Goal: Navigation & Orientation: Find specific page/section

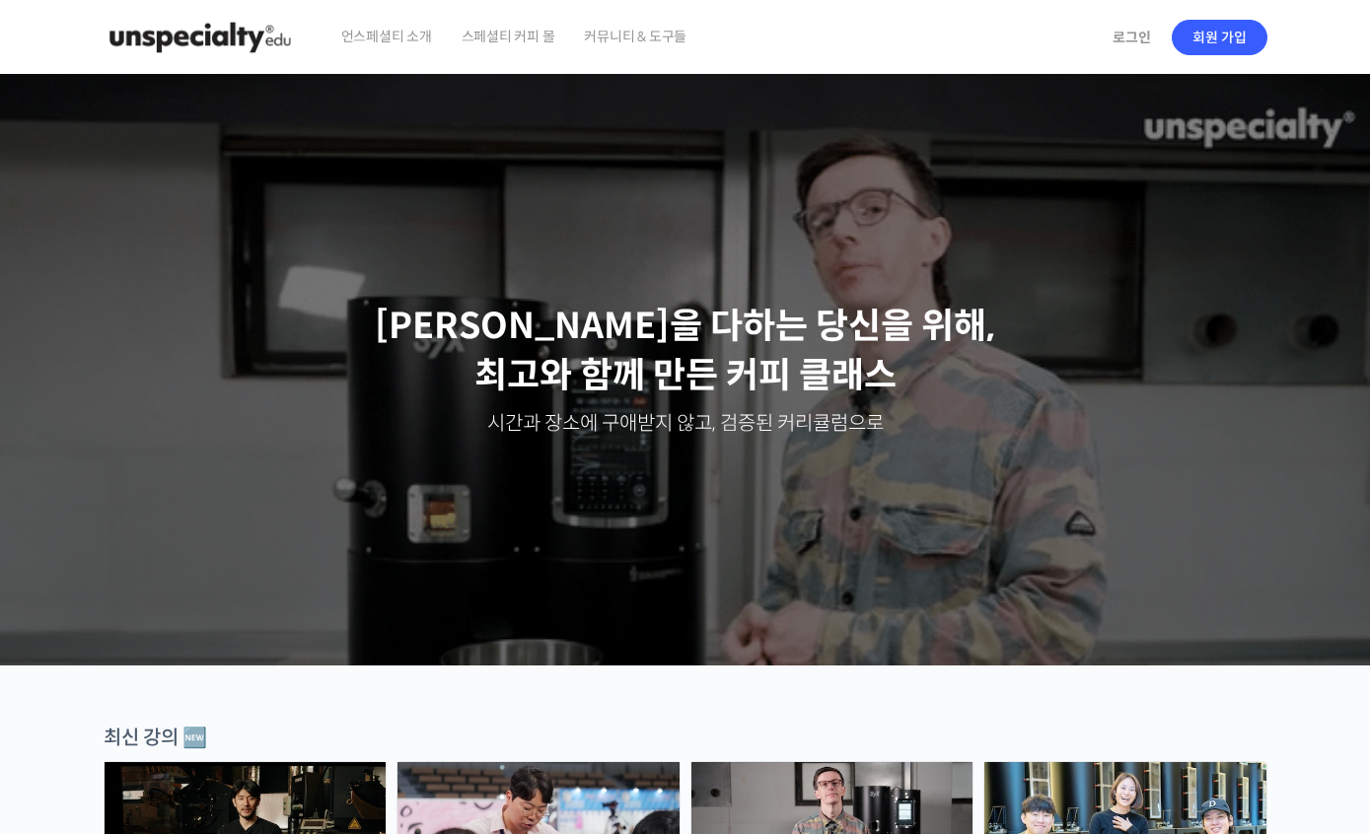
click at [408, 41] on span "언스페셜티 소개" at bounding box center [386, 36] width 91 height 75
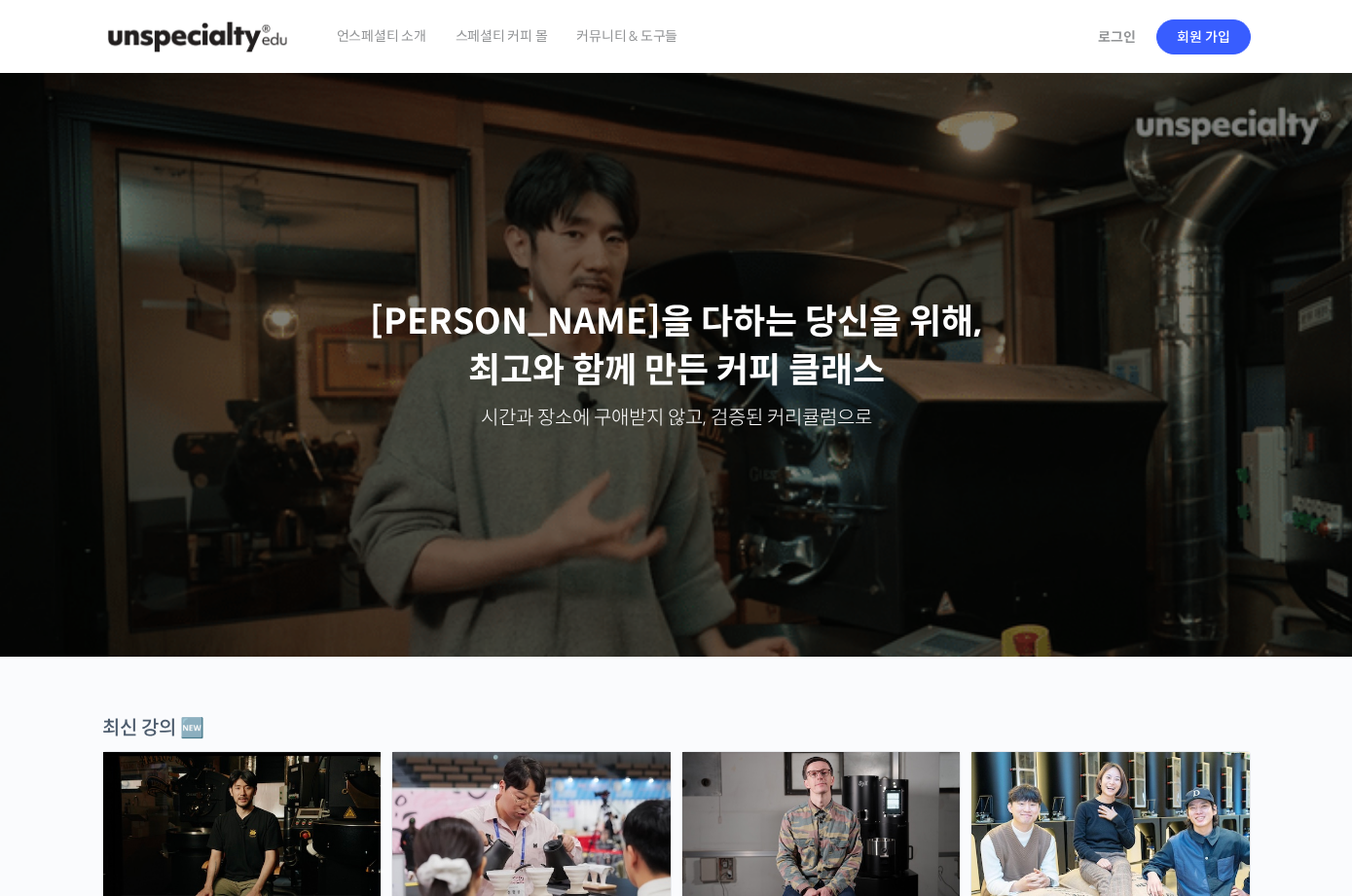
click at [511, 26] on span "스페셜티 커피 몰" at bounding box center [501, 36] width 93 height 74
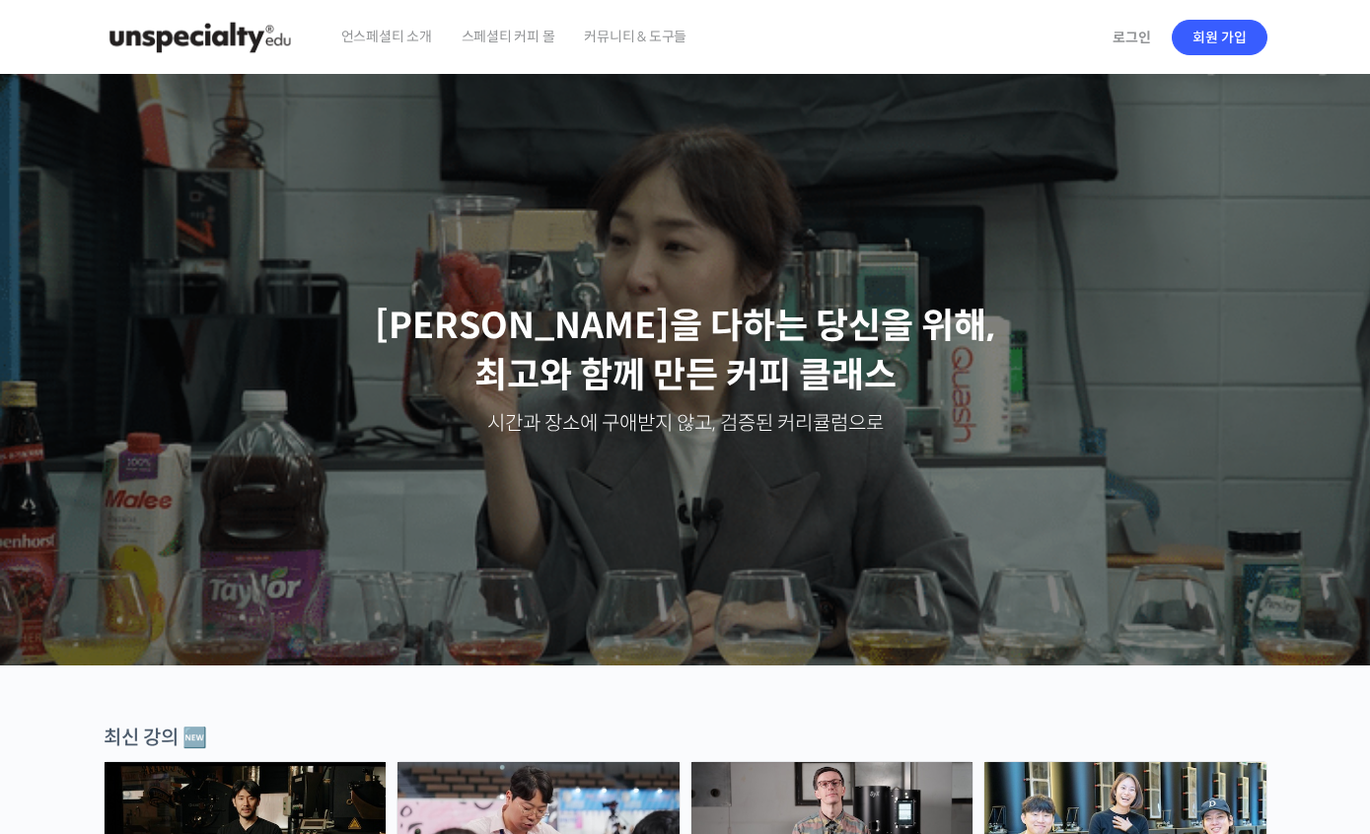
click at [815, 26] on div "언스페셜티 소개 스페셜티 커피 몰 커뮤니티 & 도구들" at bounding box center [713, 37] width 774 height 75
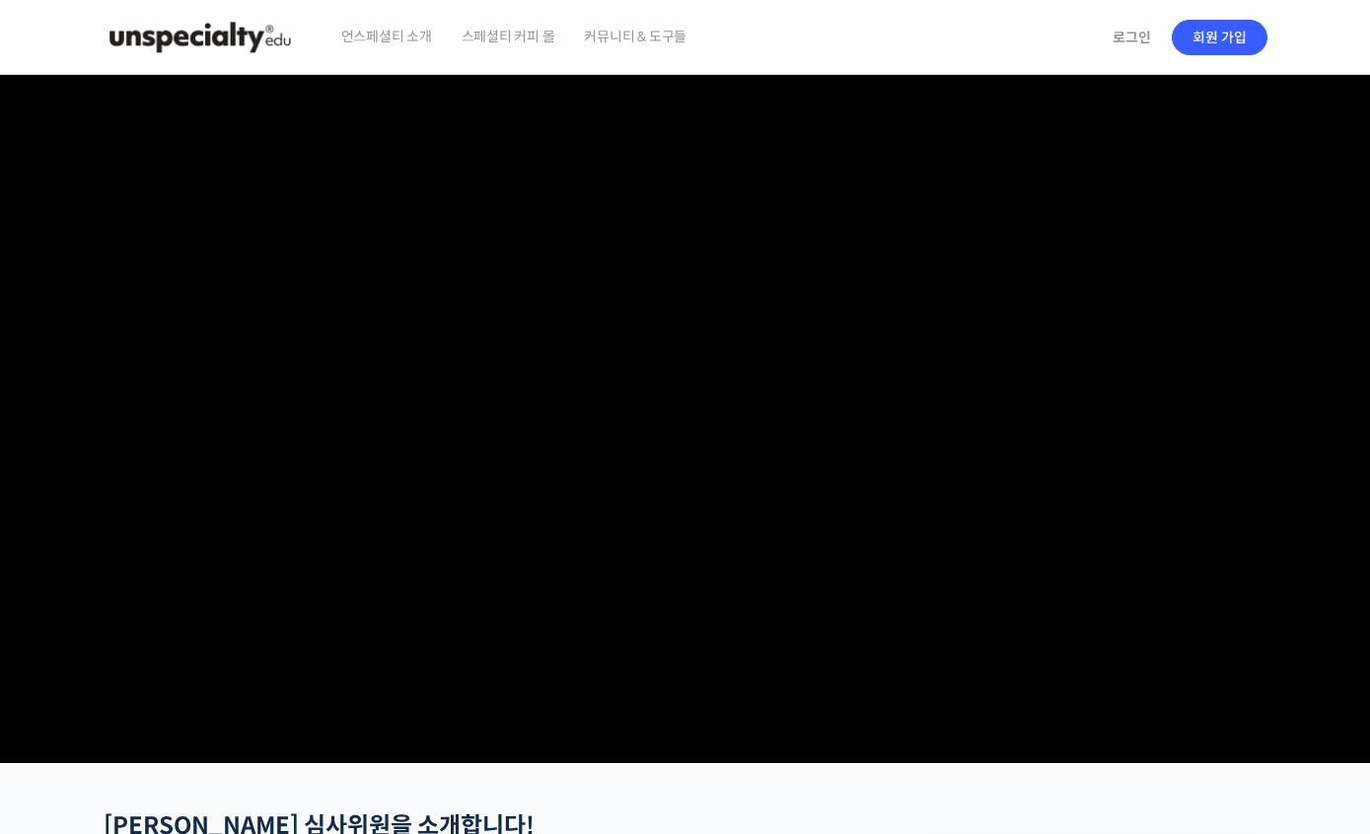
click at [396, 63] on span "언스페셜티 소개" at bounding box center [386, 36] width 91 height 75
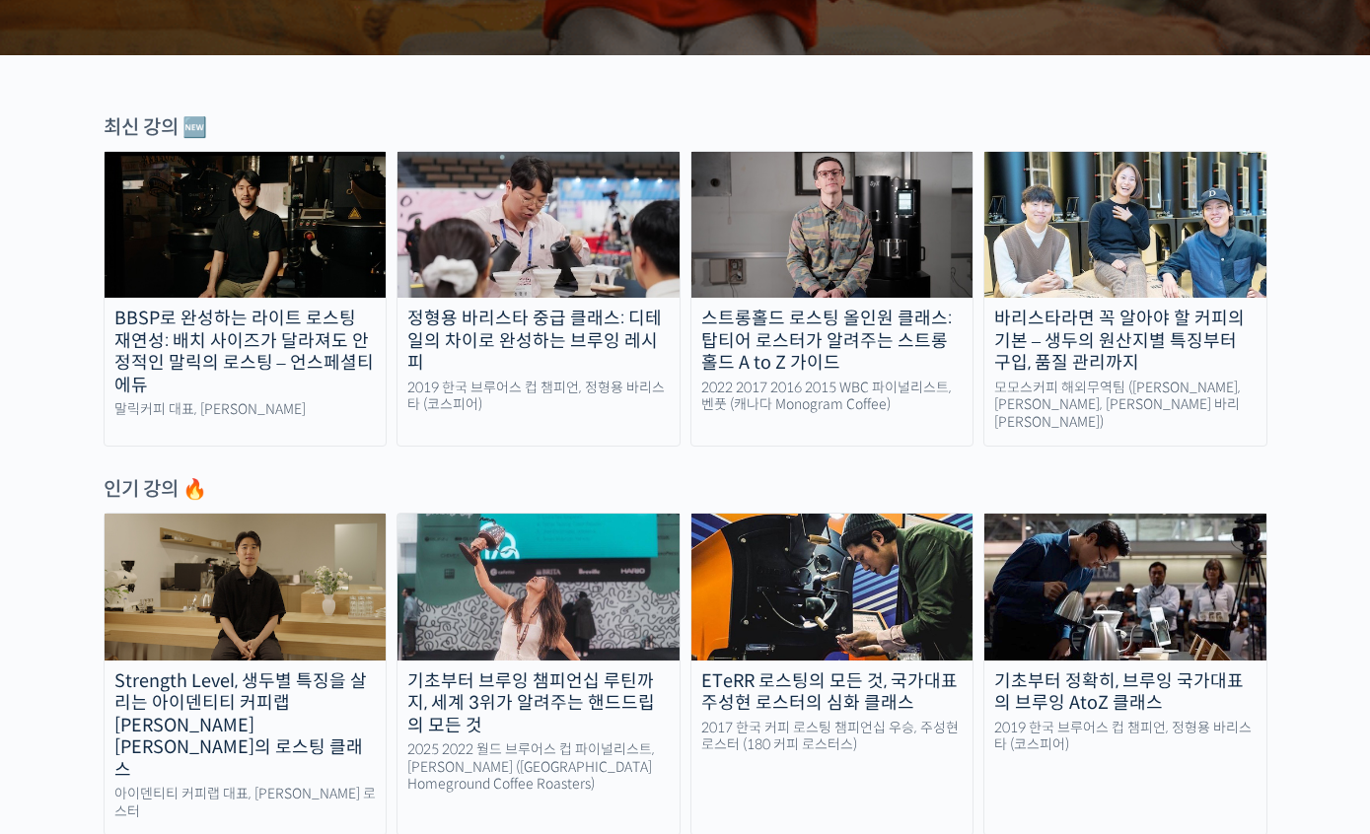
scroll to position [406, 0]
